Goal: Transaction & Acquisition: Purchase product/service

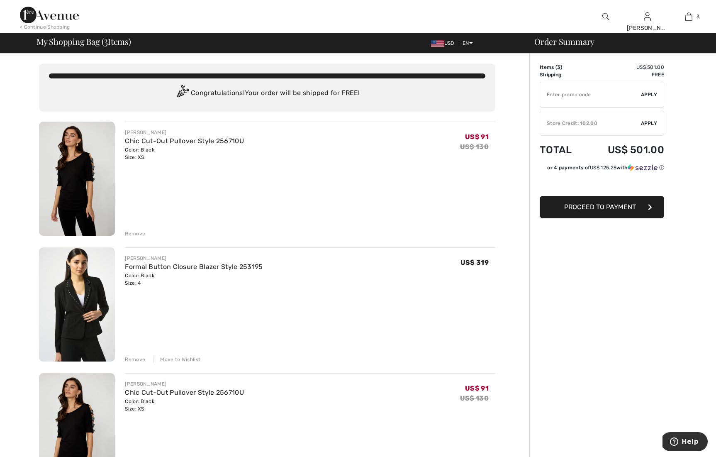
click at [129, 359] on div "Remove" at bounding box center [135, 359] width 20 height 7
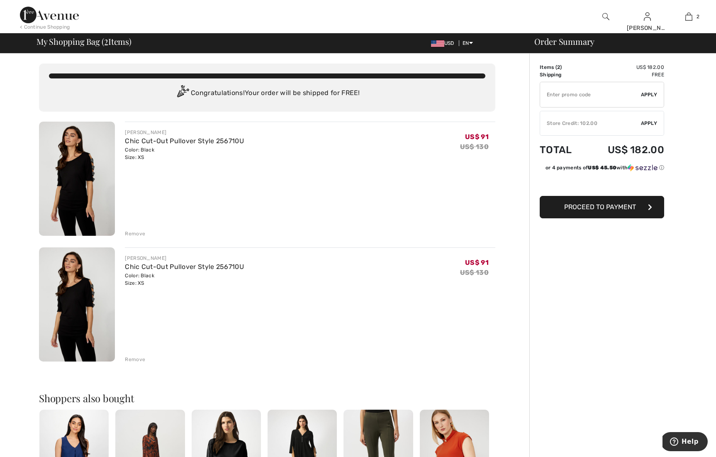
click at [130, 356] on div "Remove" at bounding box center [135, 359] width 20 height 7
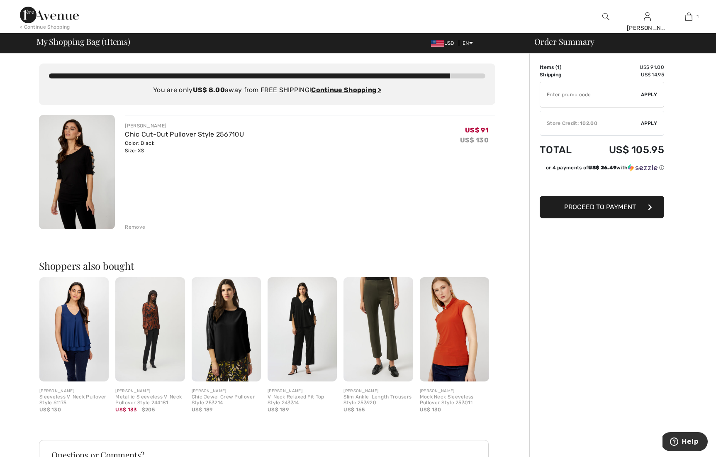
click at [646, 120] on span "Apply" at bounding box center [649, 123] width 17 height 7
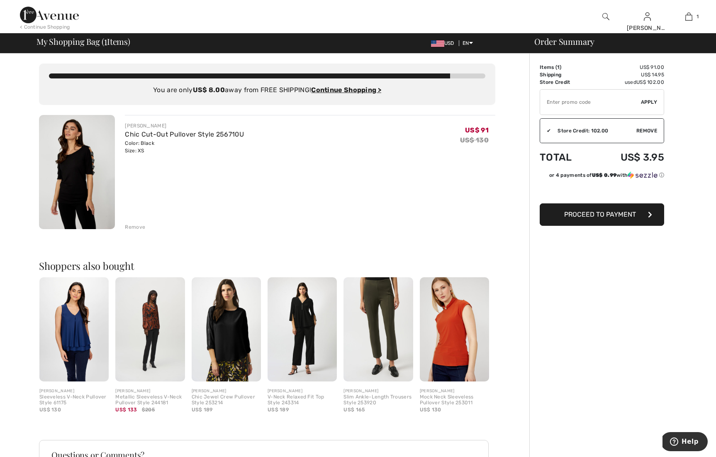
click at [632, 220] on button "Proceed to Payment" at bounding box center [602, 214] width 125 height 22
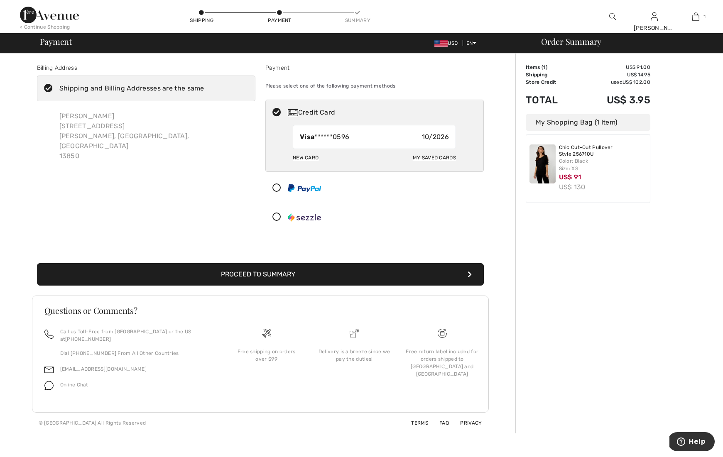
click at [366, 278] on button "Proceed to Summary" at bounding box center [260, 274] width 447 height 22
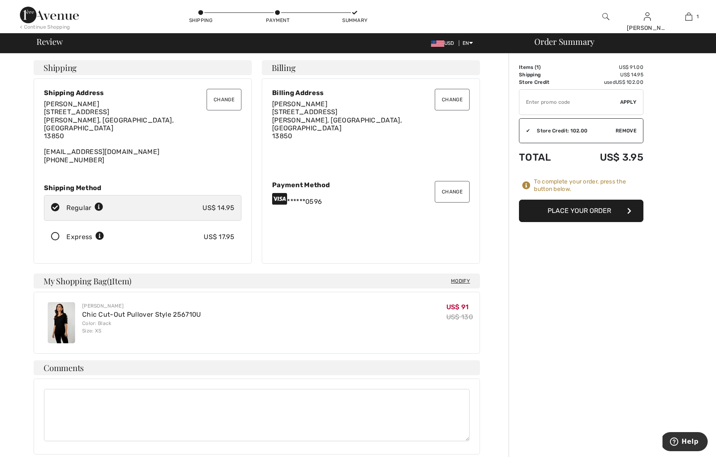
click at [51, 232] on icon at bounding box center [55, 236] width 22 height 9
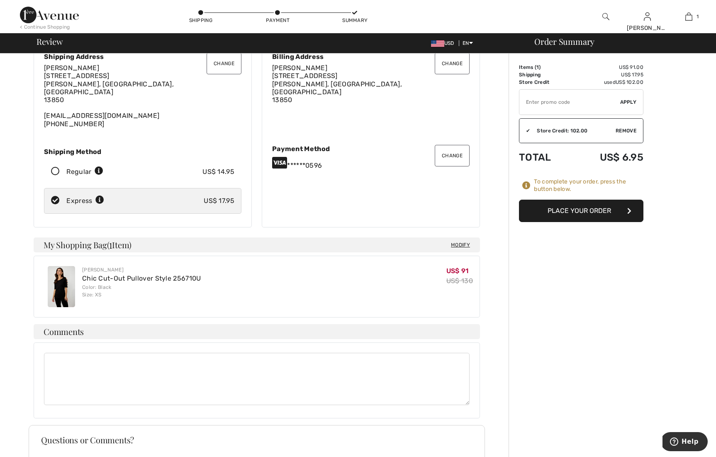
scroll to position [72, 0]
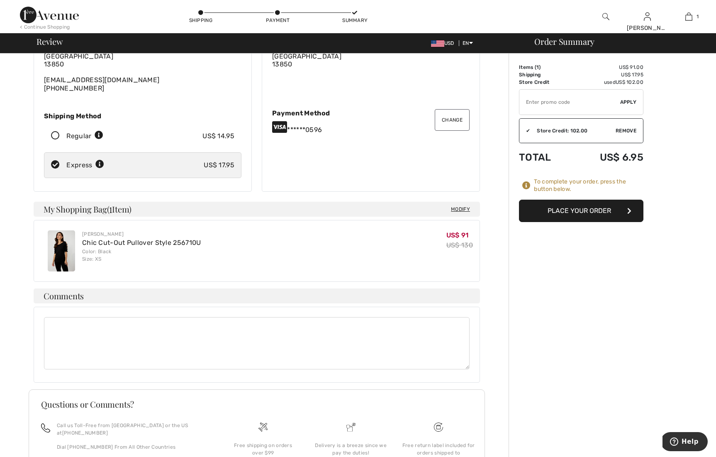
click at [535, 211] on button "Place Your Order" at bounding box center [581, 211] width 125 height 22
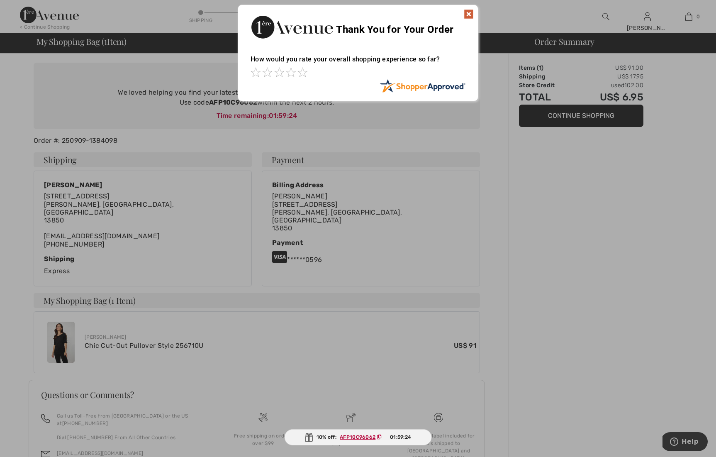
click at [470, 14] on img at bounding box center [469, 14] width 10 height 10
